Goal: Task Accomplishment & Management: Manage account settings

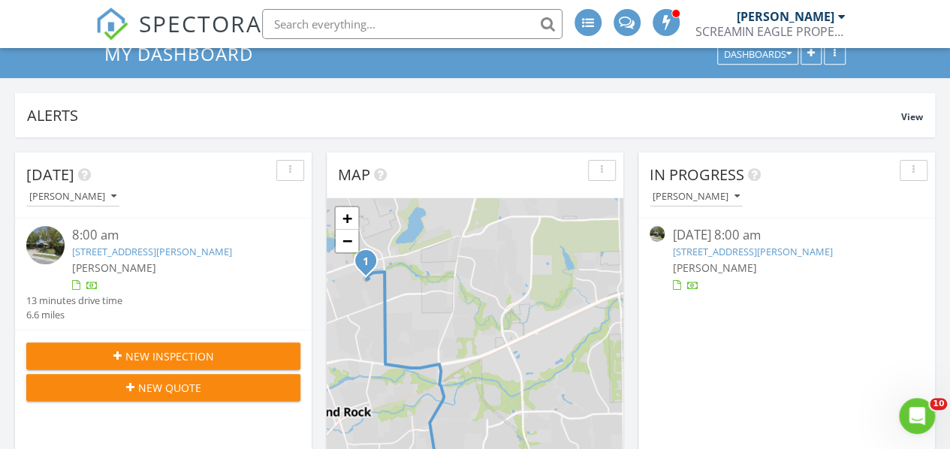
scroll to position [89, 0]
click at [176, 250] on link "812 Saunders Dr , Round Rock, TX 78664" at bounding box center [152, 251] width 160 height 14
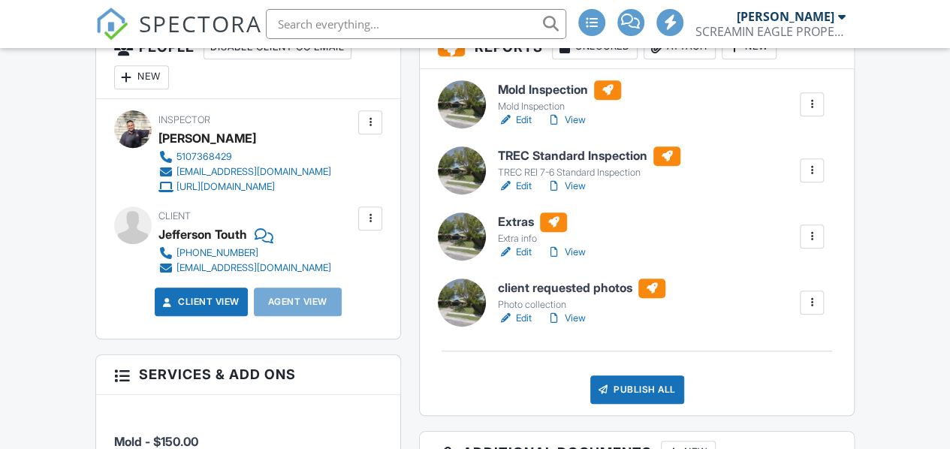
click at [576, 166] on h6 "TREC Standard Inspection" at bounding box center [589, 156] width 183 height 20
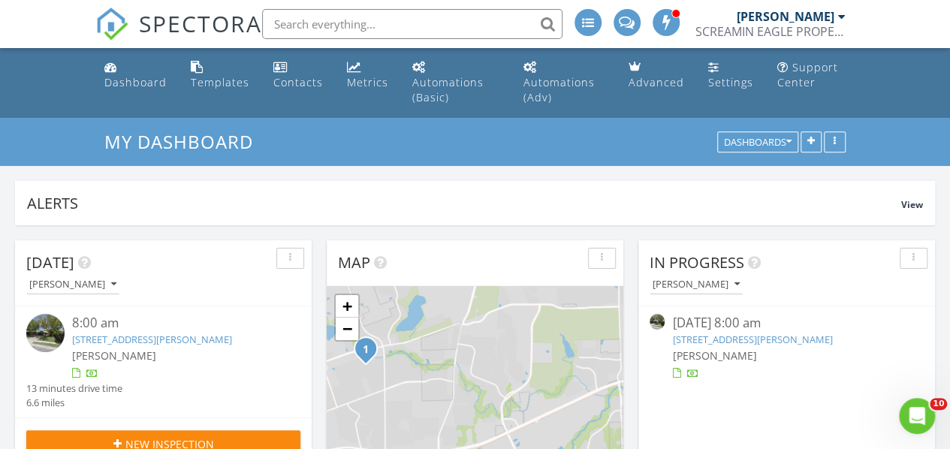
click at [138, 331] on div "8:00 am" at bounding box center [175, 323] width 206 height 19
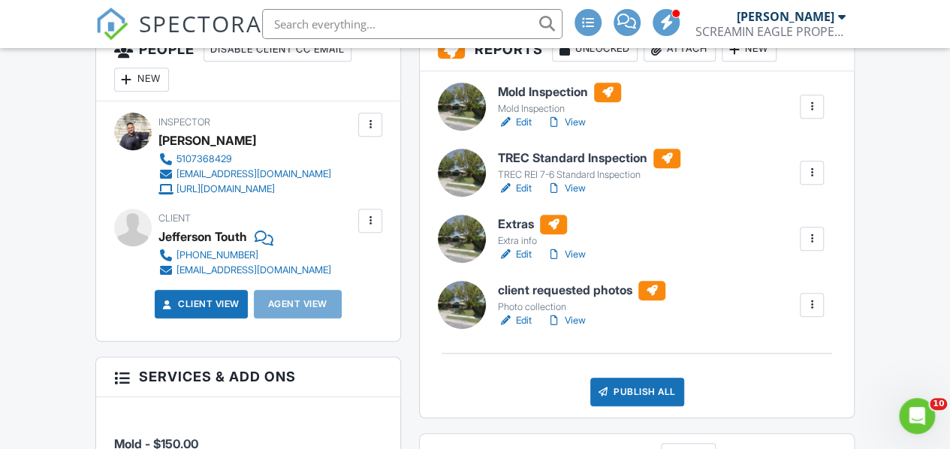
click at [517, 196] on link "Edit" at bounding box center [515, 188] width 34 height 15
